Goal: Task Accomplishment & Management: Manage account settings

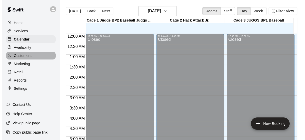
scroll to position [234, 0]
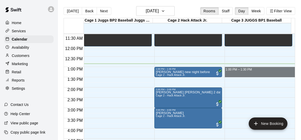
drag, startPoint x: 224, startPoint y: 68, endPoint x: 265, endPoint y: 75, distance: 41.3
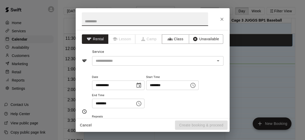
click at [170, 22] on input "text" at bounding box center [145, 19] width 126 height 14
type input "*******"
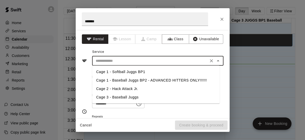
click at [184, 62] on input "text" at bounding box center [149, 61] width 113 height 6
click at [132, 97] on li "Cage 3 - Baseball Juggs" at bounding box center [155, 97] width 127 height 8
type input "**********"
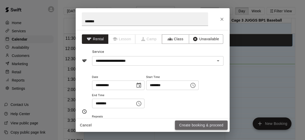
click at [202, 126] on button "Create booking & proceed" at bounding box center [201, 124] width 52 height 9
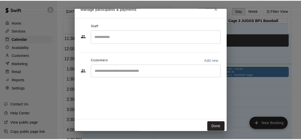
scroll to position [8, 0]
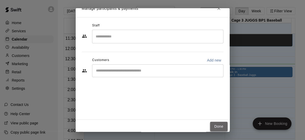
click at [216, 125] on button "Done" at bounding box center [218, 126] width 17 height 9
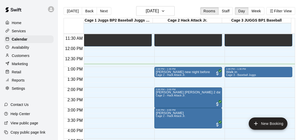
scroll to position [3, 0]
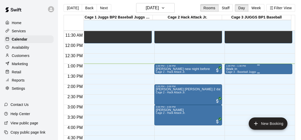
click at [250, 68] on div "Walk in Cage 3 - Baseball Juggs" at bounding box center [241, 137] width 30 height 140
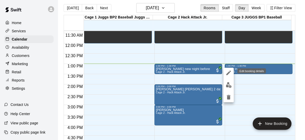
click at [226, 73] on icon "edit" at bounding box center [228, 73] width 6 height 6
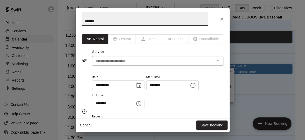
click at [96, 21] on input "*******" at bounding box center [145, 19] width 126 height 14
type input "**********"
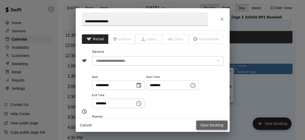
click at [209, 123] on button "Save booking" at bounding box center [211, 124] width 31 height 9
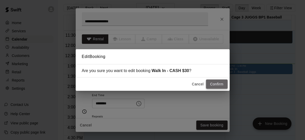
click at [215, 82] on button "Confirm" at bounding box center [217, 83] width 22 height 9
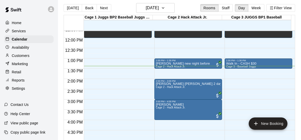
scroll to position [240, 0]
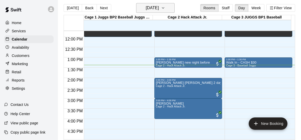
click at [172, 11] on button "Saturday Sep 20" at bounding box center [155, 8] width 38 height 10
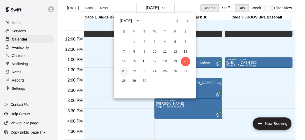
click at [126, 72] on button "21" at bounding box center [123, 71] width 9 height 9
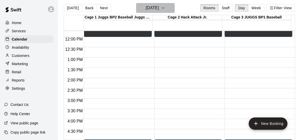
click at [165, 11] on icon "button" at bounding box center [163, 8] width 4 height 6
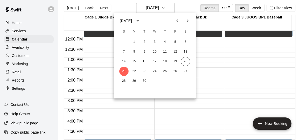
drag, startPoint x: 294, startPoint y: 93, endPoint x: 293, endPoint y: 97, distance: 4.2
click at [293, 97] on div at bounding box center [152, 70] width 305 height 140
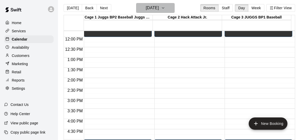
click at [165, 6] on icon "button" at bounding box center [163, 8] width 4 height 6
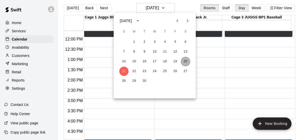
click at [184, 62] on button "20" at bounding box center [185, 61] width 9 height 9
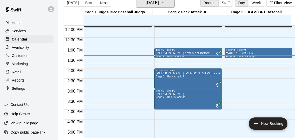
scroll to position [247, 0]
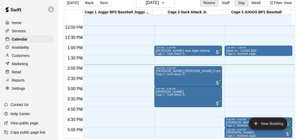
click at [78, 41] on div "12:30 PM" at bounding box center [74, 38] width 20 height 7
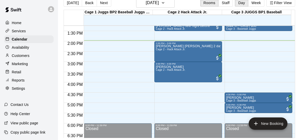
scroll to position [273, 0]
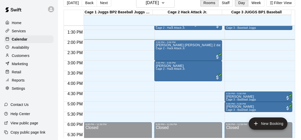
click at [35, 57] on div "Customers" at bounding box center [28, 56] width 49 height 8
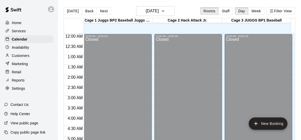
scroll to position [286, 0]
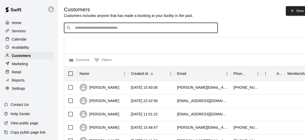
click at [114, 26] on input "Search customers by name or email" at bounding box center [144, 27] width 142 height 5
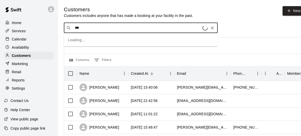
type input "****"
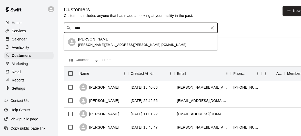
click at [102, 37] on p "Jacob Spedaliere" at bounding box center [93, 39] width 31 height 5
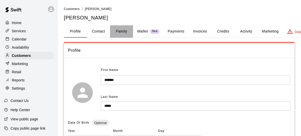
click at [123, 34] on button "Family" at bounding box center [121, 31] width 23 height 12
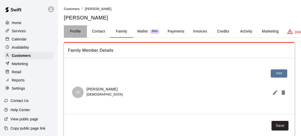
click at [77, 30] on button "Profile" at bounding box center [75, 31] width 23 height 12
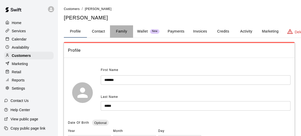
click at [123, 32] on button "Family" at bounding box center [121, 31] width 23 height 12
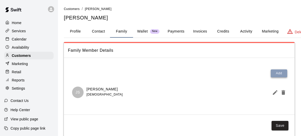
click at [278, 70] on button "Add" at bounding box center [278, 73] width 16 height 8
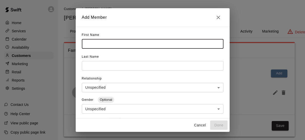
click at [151, 45] on input "text" at bounding box center [152, 43] width 141 height 9
type input "*********"
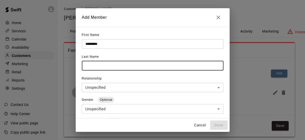
click at [196, 69] on input "text" at bounding box center [152, 65] width 141 height 9
type input "**"
click at [219, 123] on button "Done" at bounding box center [218, 124] width 17 height 9
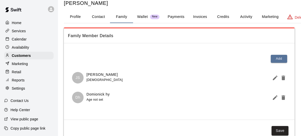
scroll to position [12, 0]
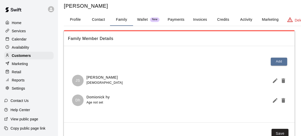
drag, startPoint x: 117, startPoint y: 76, endPoint x: 98, endPoint y: 78, distance: 18.8
click at [98, 78] on div "JS Jacob Spedaliere 13 years old" at bounding box center [179, 81] width 214 height 12
copy p "Spedaliere"
click at [274, 101] on icon "Edit Member" at bounding box center [275, 100] width 5 height 5
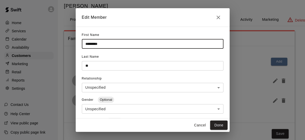
click at [96, 43] on input "*********" at bounding box center [152, 43] width 141 height 9
click at [95, 45] on input "********" at bounding box center [152, 43] width 141 height 9
type input "********"
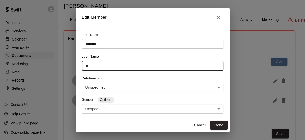
click at [97, 64] on input "**" at bounding box center [152, 65] width 141 height 9
paste input "******"
type input "********"
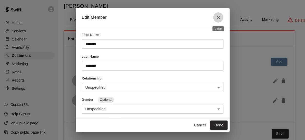
click at [218, 16] on icon "Close" at bounding box center [218, 17] width 6 height 6
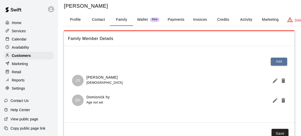
drag, startPoint x: 116, startPoint y: 78, endPoint x: 99, endPoint y: 79, distance: 16.9
click at [99, 79] on p "Jacob Spedaliere" at bounding box center [104, 77] width 36 height 5
copy p "Spedaliere"
click at [275, 103] on icon "Edit Member" at bounding box center [275, 100] width 6 height 6
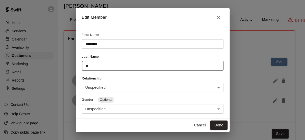
click at [103, 67] on input "**" at bounding box center [152, 65] width 141 height 9
paste input "********"
type input "**********"
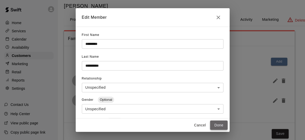
click at [215, 125] on button "Done" at bounding box center [218, 124] width 17 height 9
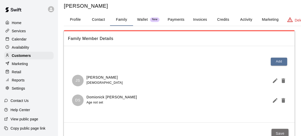
click at [274, 129] on button "Save" at bounding box center [279, 133] width 17 height 9
click at [274, 101] on icon "Edit Member" at bounding box center [275, 100] width 5 height 5
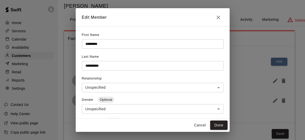
click at [97, 44] on input "*********" at bounding box center [152, 43] width 141 height 9
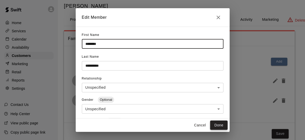
type input "********"
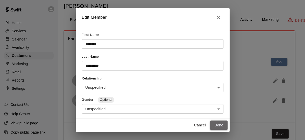
click at [220, 124] on button "Done" at bounding box center [218, 124] width 17 height 9
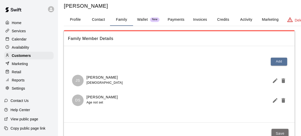
click at [277, 133] on button "Save" at bounding box center [279, 133] width 17 height 9
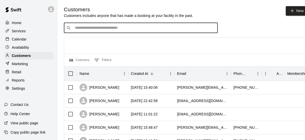
click at [138, 27] on input "Search customers by name or email" at bounding box center [144, 27] width 142 height 5
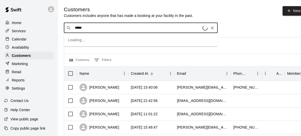
type input "******"
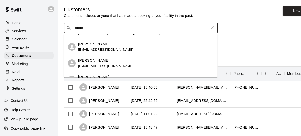
scroll to position [195, 0]
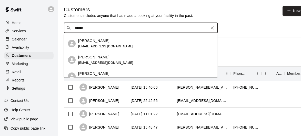
drag, startPoint x: 106, startPoint y: 44, endPoint x: 99, endPoint y: 44, distance: 6.1
click at [99, 44] on div "Julian Tamburello hill.natalee@gmail.com" at bounding box center [105, 43] width 55 height 11
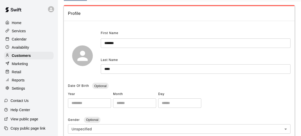
scroll to position [25, 0]
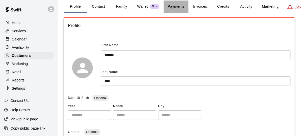
click at [175, 8] on button "Payments" at bounding box center [175, 7] width 25 height 12
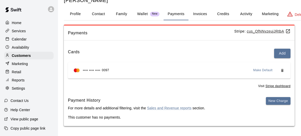
scroll to position [0, 0]
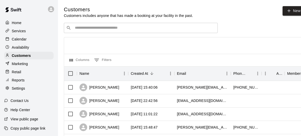
click at [106, 25] on div "​ ​" at bounding box center [141, 28] width 154 height 10
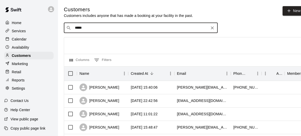
type input "******"
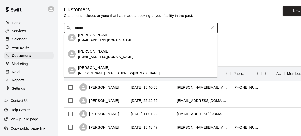
scroll to position [195, 0]
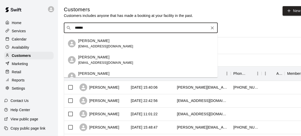
click at [111, 56] on div "Julian Tamburello" at bounding box center [105, 57] width 55 height 5
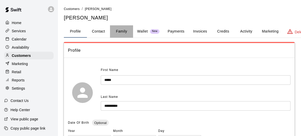
click at [120, 33] on button "Family" at bounding box center [121, 31] width 23 height 12
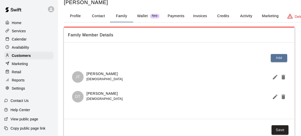
scroll to position [15, 0]
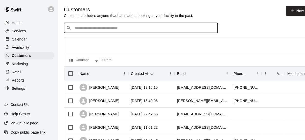
click at [133, 30] on input "Search customers by name or email" at bounding box center [144, 27] width 142 height 5
drag, startPoint x: 140, startPoint y: 27, endPoint x: 133, endPoint y: 30, distance: 7.3
click at [133, 30] on input "Search customers by name or email" at bounding box center [144, 27] width 142 height 5
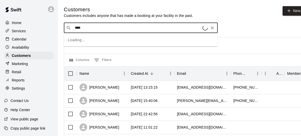
type input "*****"
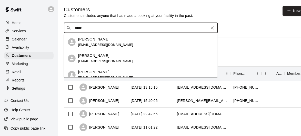
click at [100, 41] on p "[PERSON_NAME]" at bounding box center [93, 39] width 31 height 5
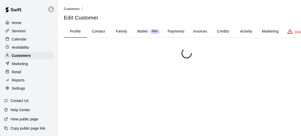
click at [176, 32] on body "Home Services Calendar Availability Customers Marketing Retail Reports Settings…" at bounding box center [150, 93] width 301 height 186
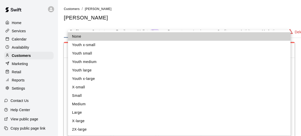
scroll to position [159, 0]
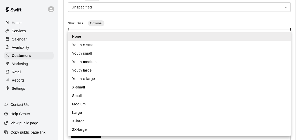
click at [259, 23] on div at bounding box center [152, 70] width 305 height 140
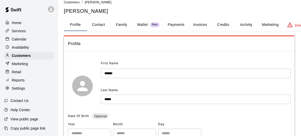
scroll to position [0, 0]
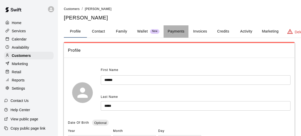
click at [179, 34] on button "Payments" at bounding box center [175, 31] width 25 height 12
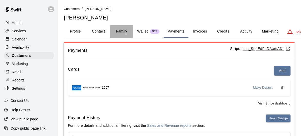
click at [124, 34] on button "Family" at bounding box center [121, 31] width 23 height 12
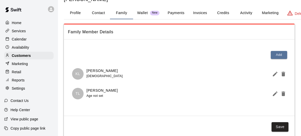
scroll to position [19, 0]
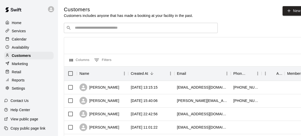
click at [123, 27] on input "Search customers by name or email" at bounding box center [144, 27] width 142 height 5
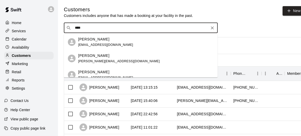
type input "****"
click at [115, 27] on input "****" at bounding box center [140, 27] width 134 height 5
click at [91, 73] on p "[PERSON_NAME]" at bounding box center [93, 71] width 31 height 5
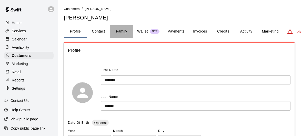
click at [123, 33] on button "Family" at bounding box center [121, 31] width 23 height 12
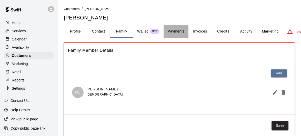
click at [182, 30] on button "Payments" at bounding box center [175, 31] width 25 height 12
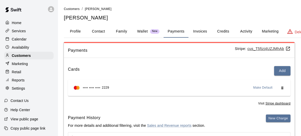
click at [125, 32] on button "Family" at bounding box center [121, 31] width 23 height 12
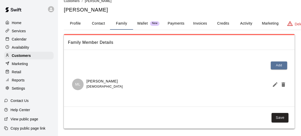
scroll to position [10, 0]
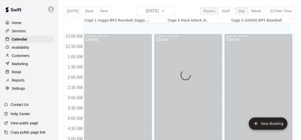
scroll to position [304, 0]
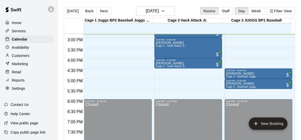
click at [294, 108] on div "[DATE] Back [DATE][DATE] Rooms Staff Day Week Filter View Cage 1 Juggs BP2 Base…" at bounding box center [179, 76] width 239 height 140
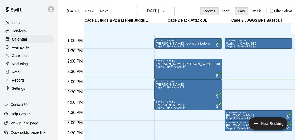
scroll to position [263, 0]
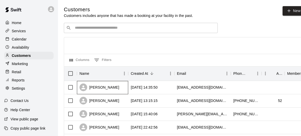
click at [100, 88] on div "Richard P" at bounding box center [99, 88] width 40 height 8
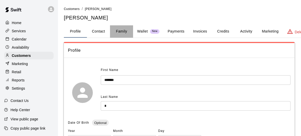
click at [124, 34] on button "Family" at bounding box center [121, 31] width 23 height 12
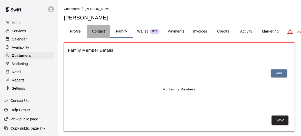
click at [99, 31] on button "Contact" at bounding box center [98, 31] width 23 height 12
select select "**"
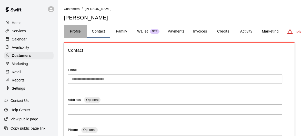
click at [74, 32] on button "Profile" at bounding box center [75, 31] width 23 height 12
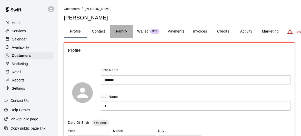
click at [127, 33] on button "Family" at bounding box center [121, 31] width 23 height 12
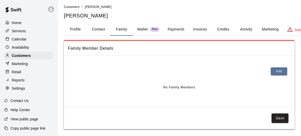
scroll to position [3, 0]
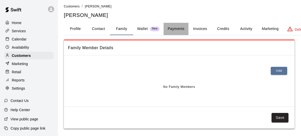
click at [176, 32] on button "Payments" at bounding box center [175, 29] width 25 height 12
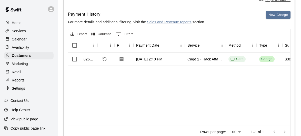
scroll to position [0, 0]
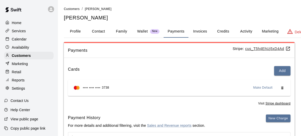
click at [125, 35] on button "Family" at bounding box center [121, 31] width 23 height 12
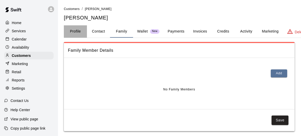
click at [70, 35] on button "Profile" at bounding box center [75, 31] width 23 height 12
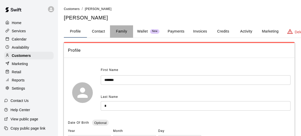
click at [119, 33] on button "Family" at bounding box center [121, 31] width 23 height 12
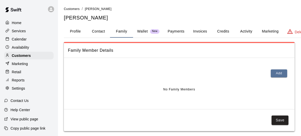
click at [110, 12] on div "Customers / Richard P Richard P" at bounding box center [186, 13] width 245 height 15
click at [113, 19] on h5 "Richard P" at bounding box center [186, 17] width 245 height 7
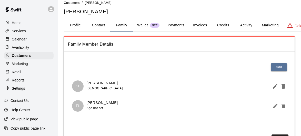
scroll to position [13, 0]
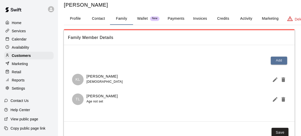
click at [258, 64] on div at bounding box center [179, 61] width 222 height 16
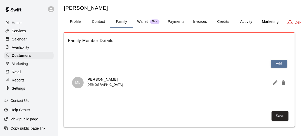
scroll to position [10, 0]
click at [144, 2] on div "Customers / [PERSON_NAME] [PERSON_NAME]" at bounding box center [186, 3] width 245 height 15
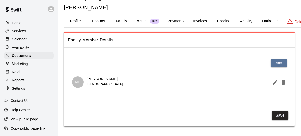
click at [154, 8] on h5 "[PERSON_NAME]" at bounding box center [186, 7] width 245 height 7
